Goal: Find specific page/section: Find specific page/section

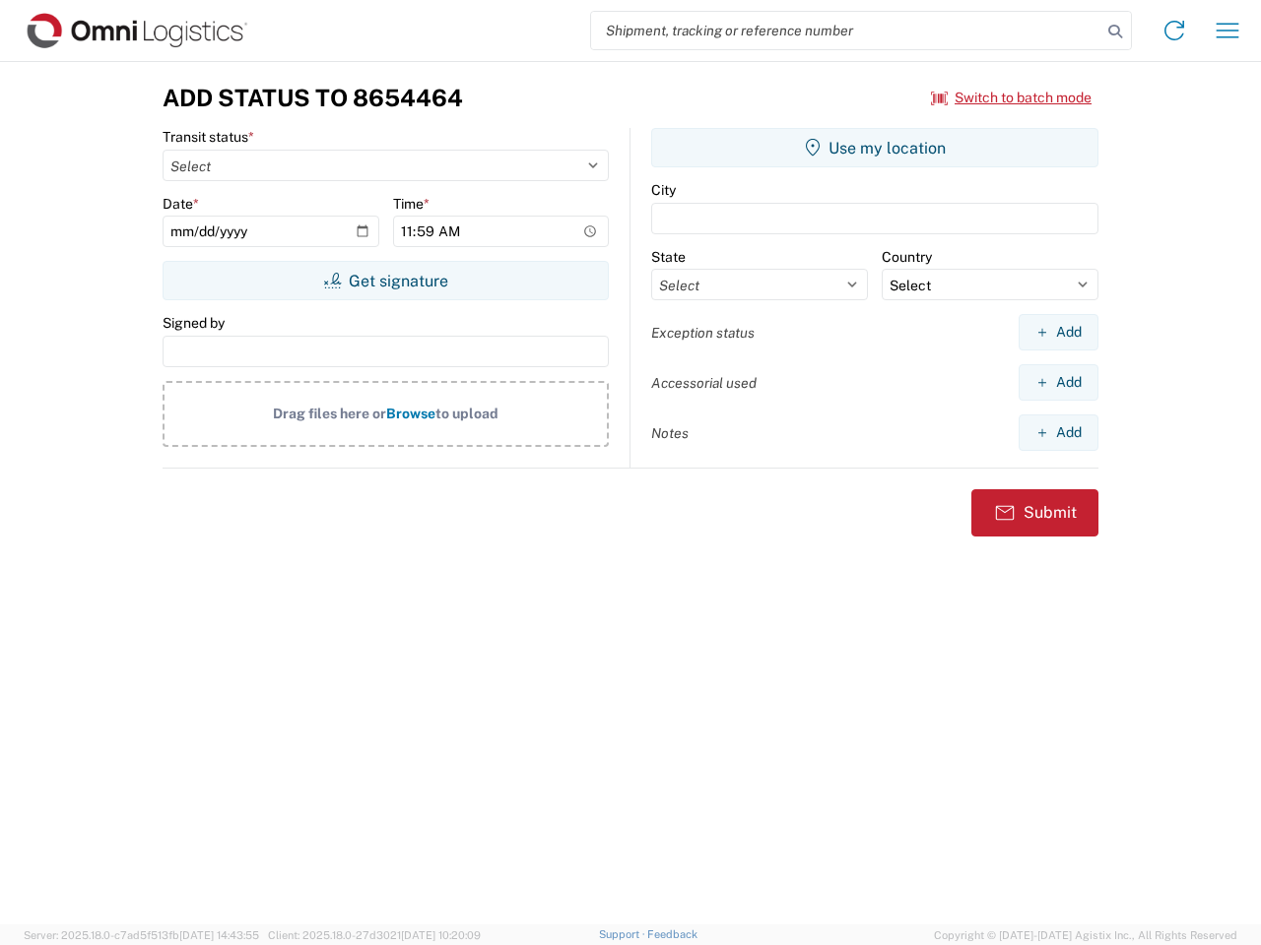
click at [846, 31] on input "search" at bounding box center [846, 30] width 510 height 37
click at [1115, 32] on icon at bounding box center [1115, 32] width 28 height 28
click at [1174, 31] on icon at bounding box center [1174, 31] width 32 height 32
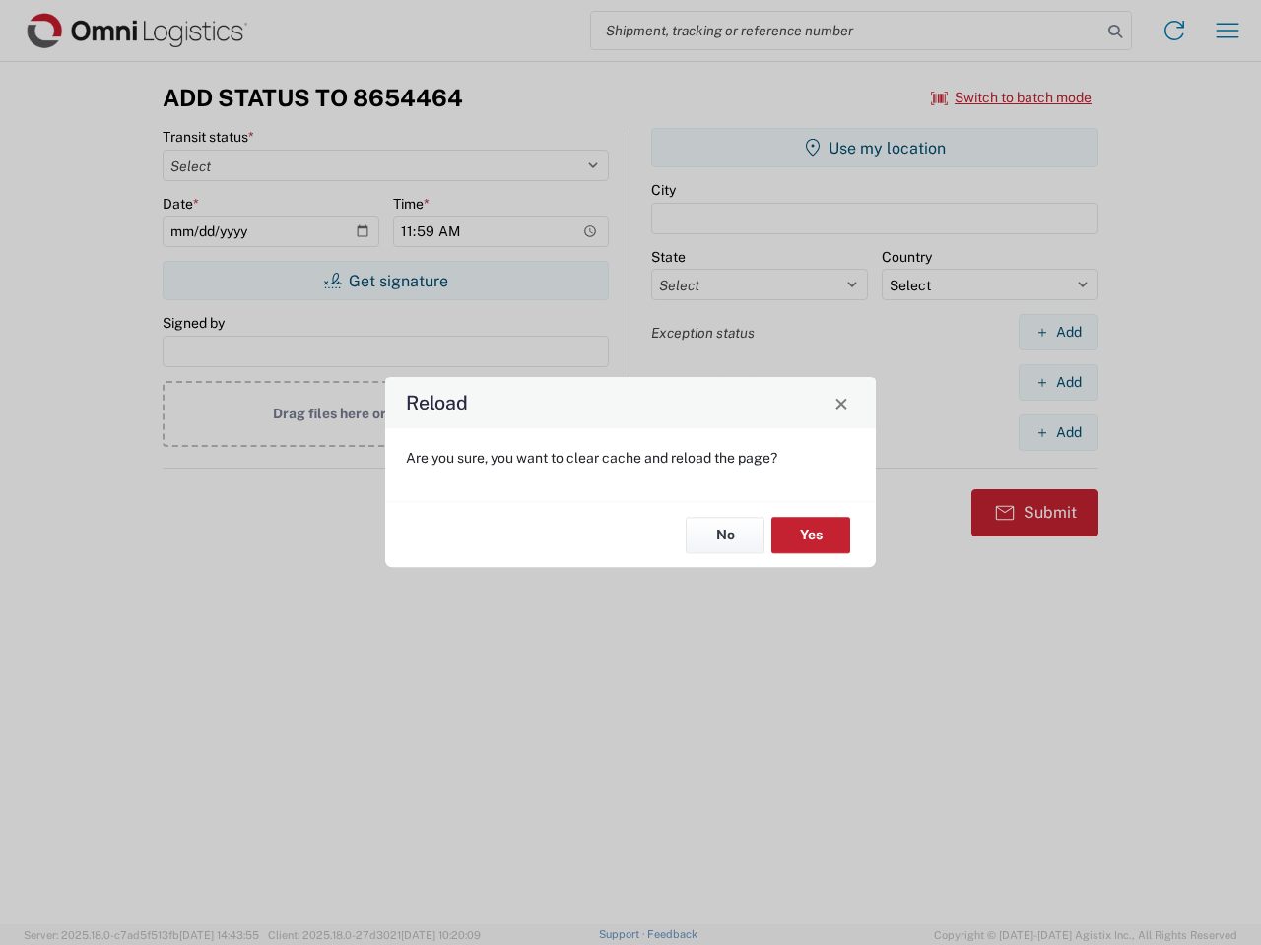
click at [1011, 98] on div "Reload Are you sure, you want to clear cache and reload the page? No Yes" at bounding box center [630, 472] width 1261 height 945
click at [385, 281] on div "Reload Are you sure, you want to clear cache and reload the page? No Yes" at bounding box center [630, 472] width 1261 height 945
click at [875, 148] on div "Reload Are you sure, you want to clear cache and reload the page? No Yes" at bounding box center [630, 472] width 1261 height 945
click at [1058, 332] on div "Reload Are you sure, you want to clear cache and reload the page? No Yes" at bounding box center [630, 472] width 1261 height 945
click at [1058, 382] on div "Reload Are you sure, you want to clear cache and reload the page? No Yes" at bounding box center [630, 472] width 1261 height 945
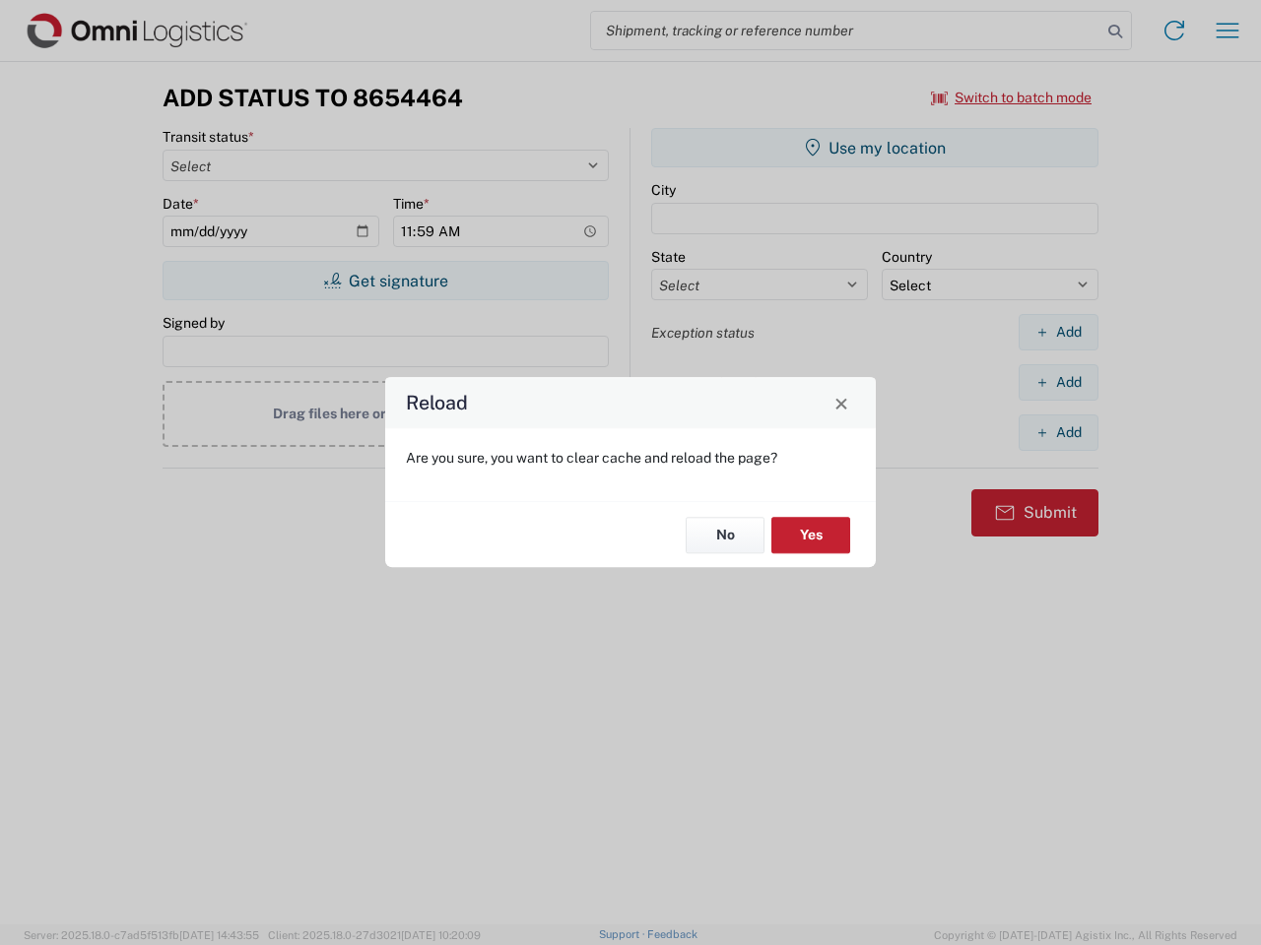
click at [1058, 432] on div "Reload Are you sure, you want to clear cache and reload the page? No Yes" at bounding box center [630, 472] width 1261 height 945
